Goal: Information Seeking & Learning: Learn about a topic

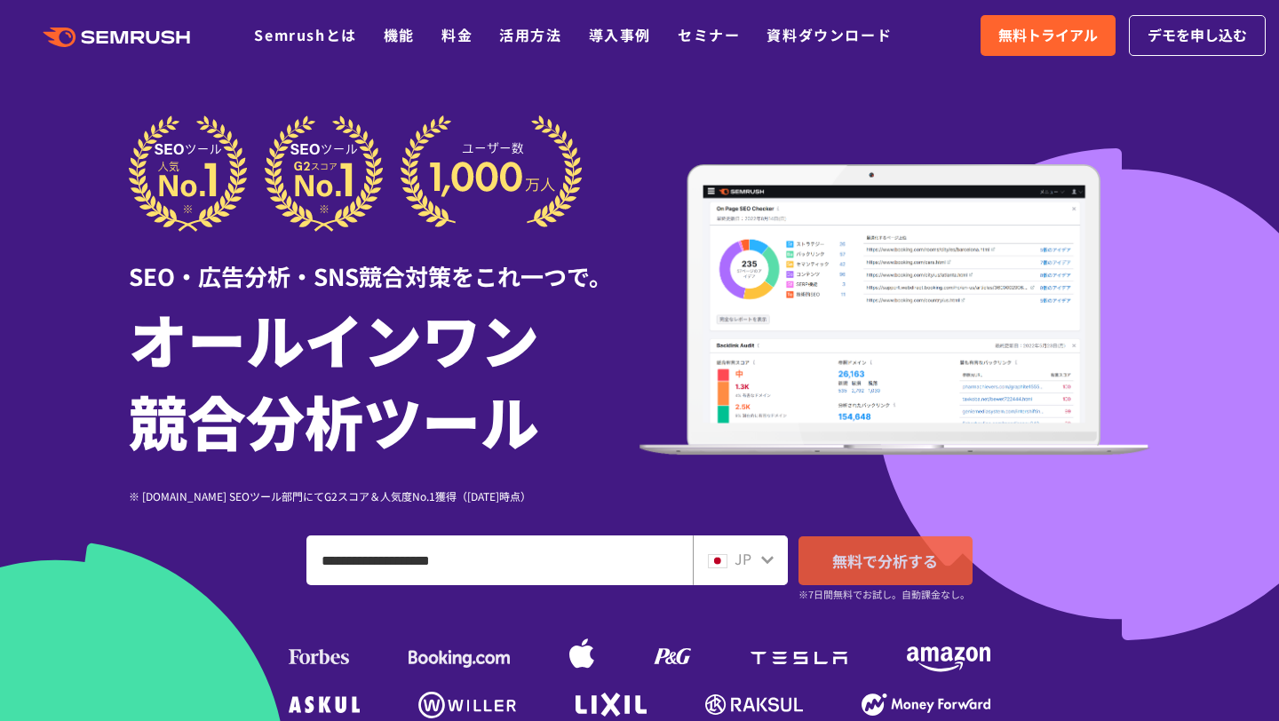
type input "**********"
click at [875, 559] on span "無料で分析する" at bounding box center [885, 561] width 106 height 22
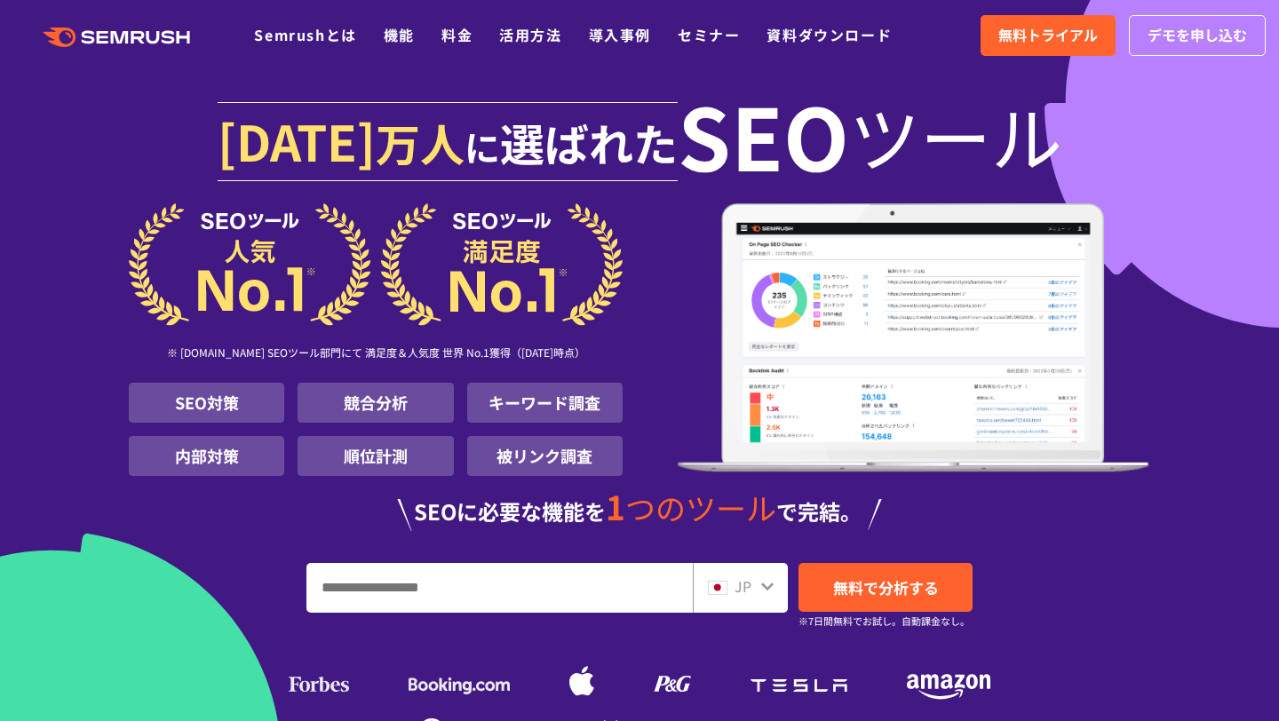
paste input "**********"
type input "**********"
